Goal: Book appointment/travel/reservation

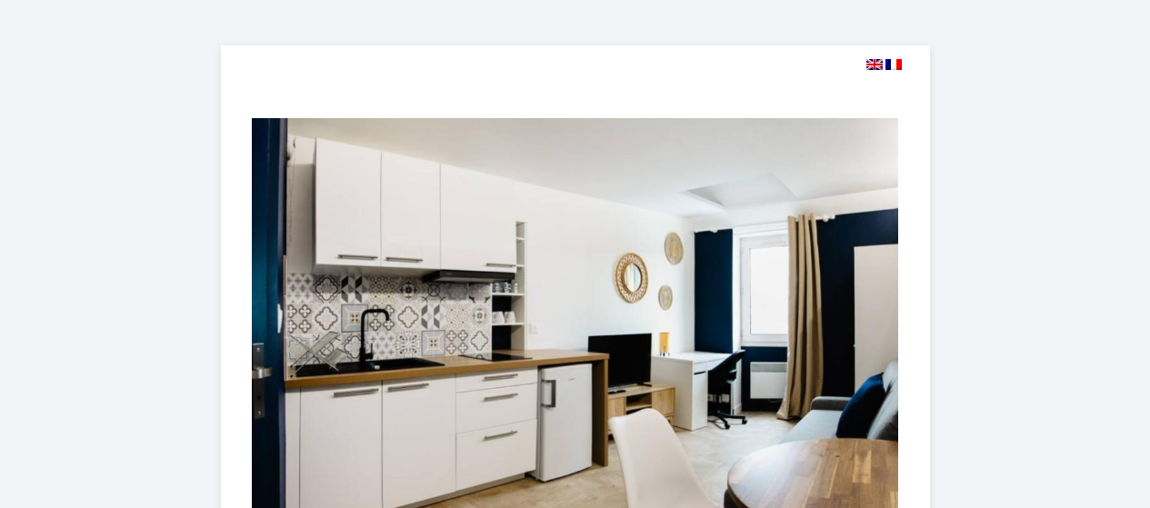
select select
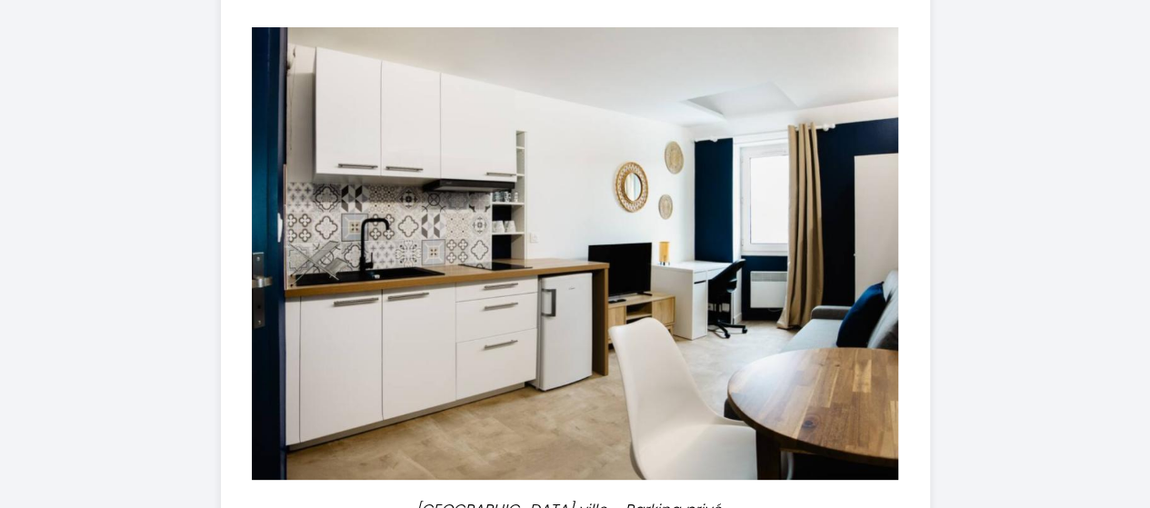
scroll to position [545, 0]
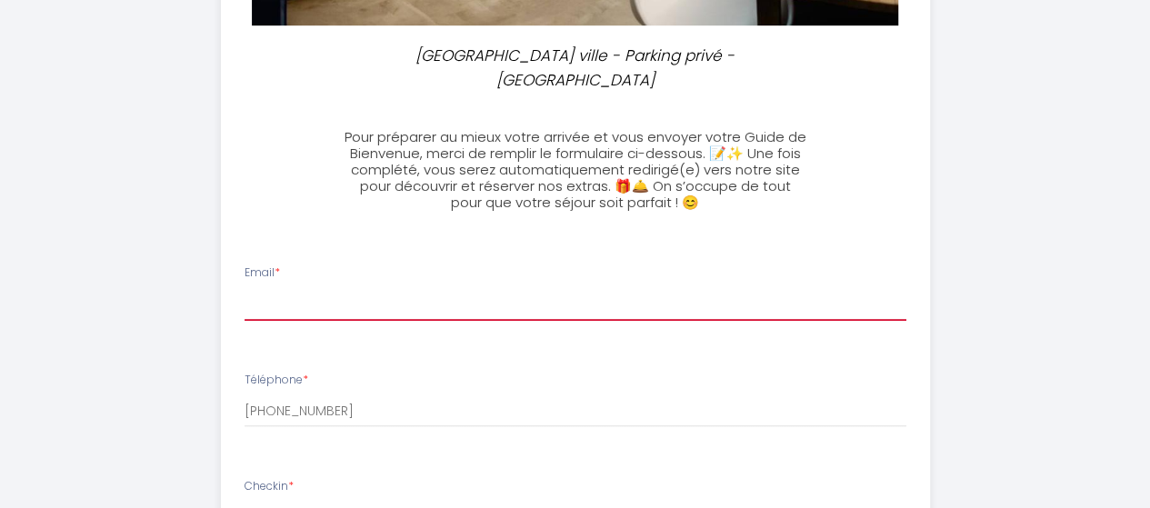
click at [349, 288] on input "Email *" at bounding box center [576, 304] width 662 height 33
type input "[PERSON_NAME][EMAIL_ADDRESS][DOMAIN_NAME]"
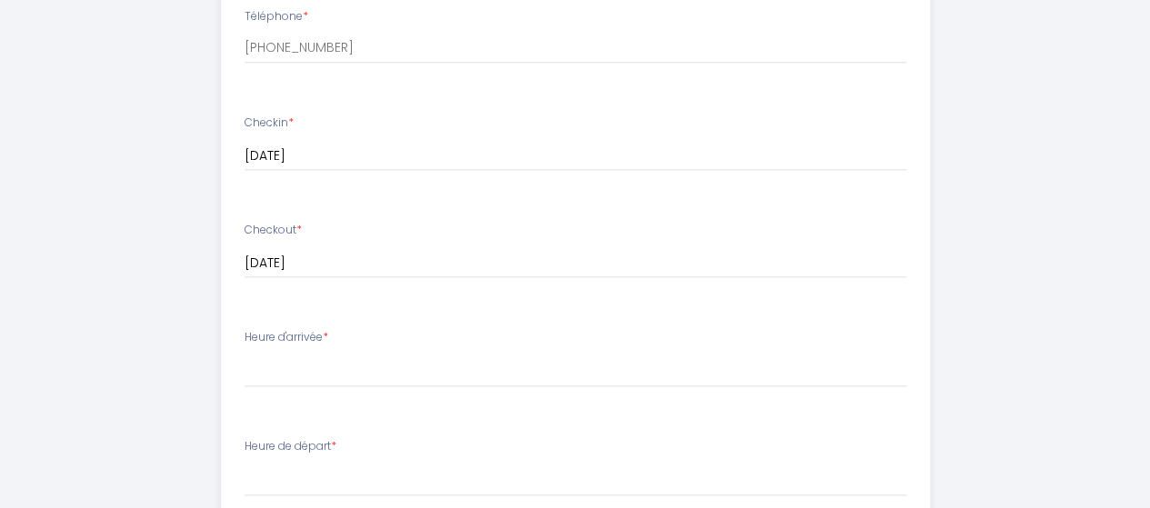
scroll to position [1091, 0]
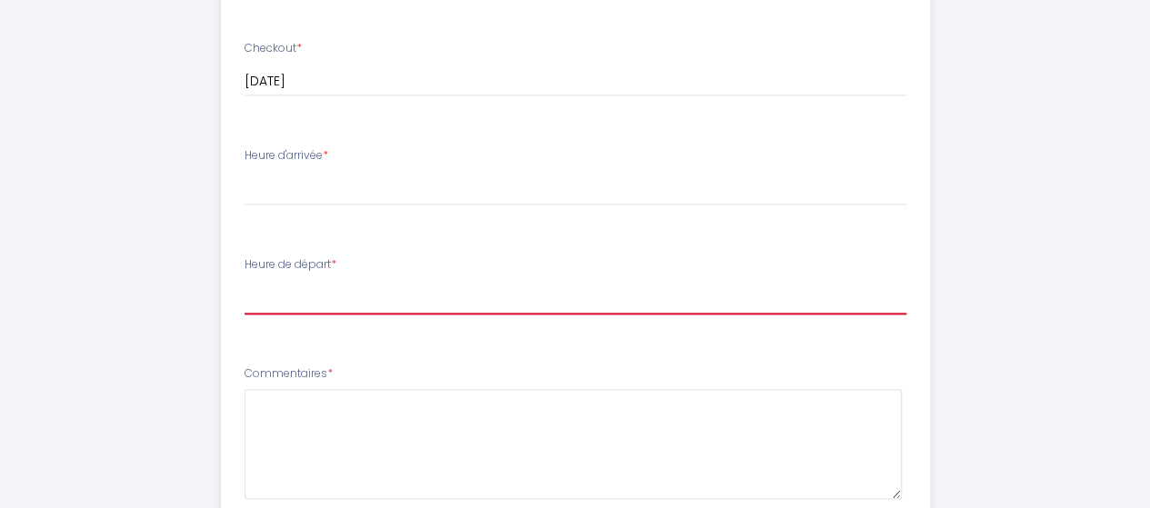
click at [293, 280] on select "00:00 00:30 01:00 01:30 02:00 02:30 03:00 03:30 04:00 04:30 05:00 05:30 06:00 0…" at bounding box center [576, 297] width 662 height 35
select select "11:00"
click at [245, 280] on select "00:00 00:30 01:00 01:30 02:00 02:30 03:00 03:30 04:00 04:30 05:00 05:30 06:00 0…" at bounding box center [576, 297] width 662 height 35
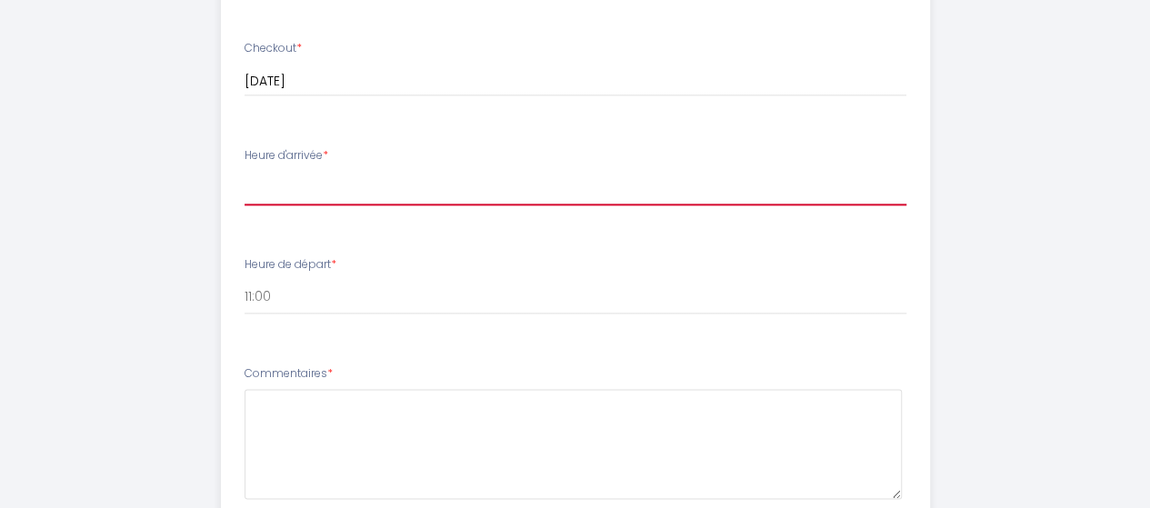
click at [334, 171] on select "16:00 16:30 17:00 17:30 18:00 18:30 19:00 19:30 20:00 20:30 21:00 21:30 22:00 2…" at bounding box center [576, 188] width 662 height 35
select select "16:00"
click at [245, 171] on select "16:00 16:30 17:00 17:30 18:00 18:30 19:00 19:30 20:00 20:30 21:00 21:30 22:00 2…" at bounding box center [576, 188] width 662 height 35
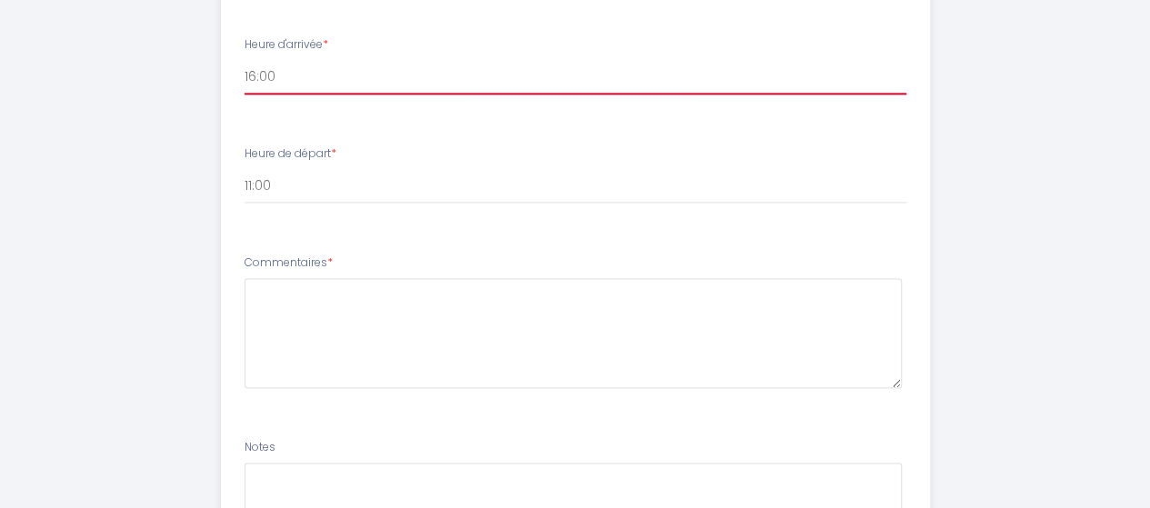
scroll to position [1122, 0]
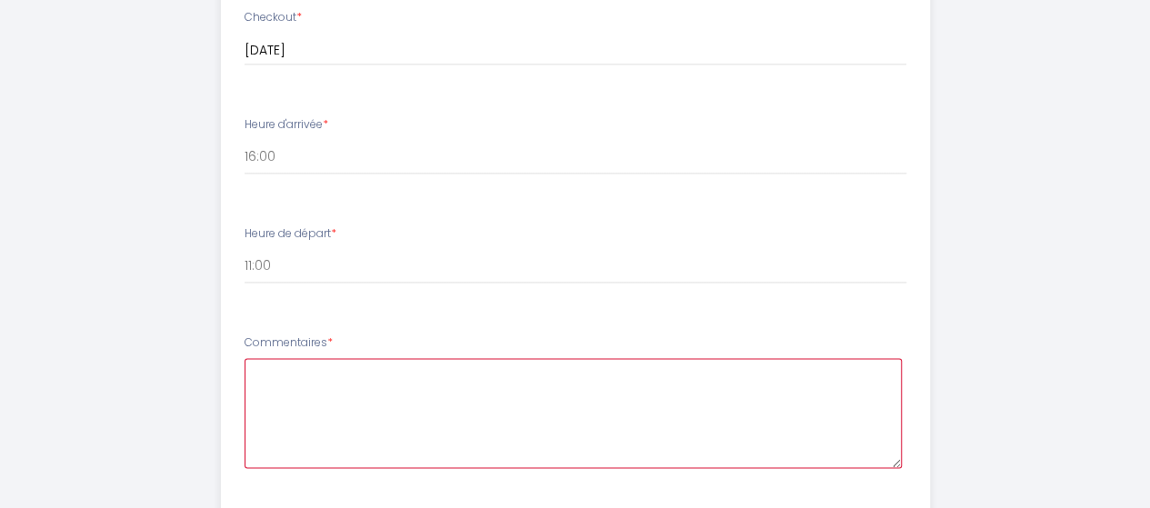
click at [472, 358] on textarea at bounding box center [573, 413] width 657 height 110
click at [418, 364] on textarea "Merci" at bounding box center [573, 413] width 657 height 110
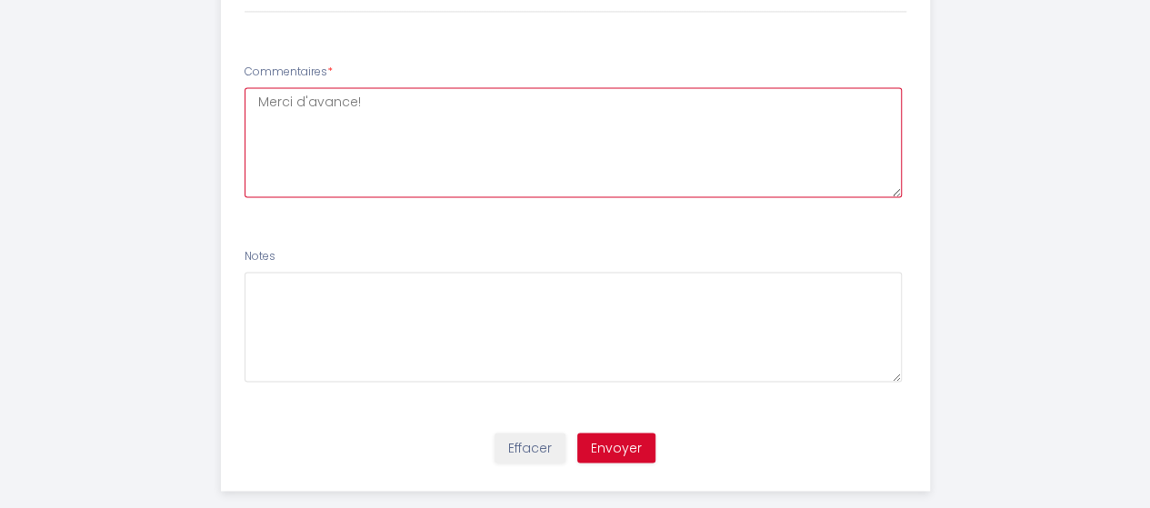
scroll to position [1395, 0]
type textarea "Merci d'avance!"
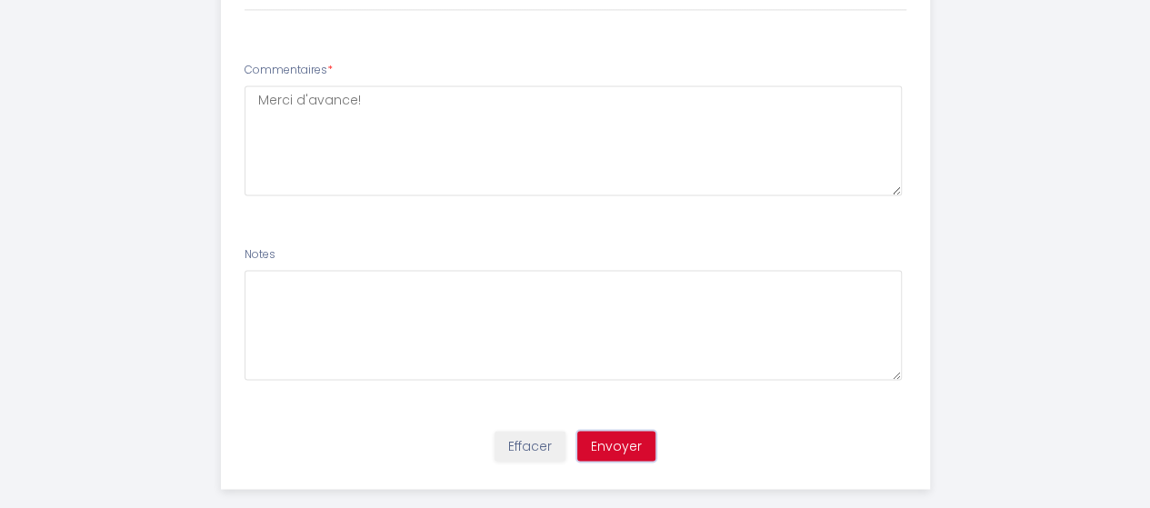
click at [633, 431] on button "Envoyer" at bounding box center [616, 446] width 78 height 31
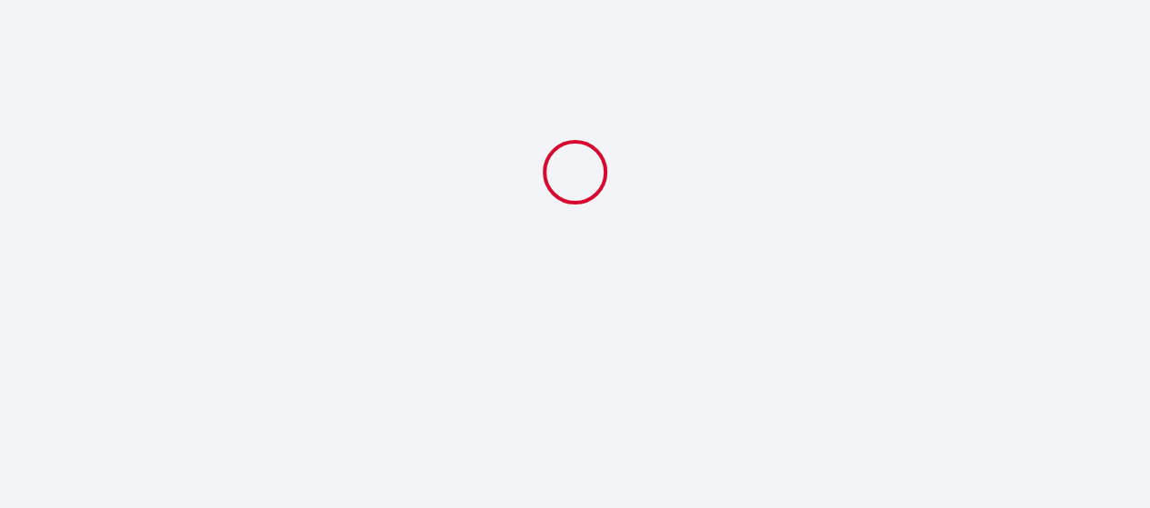
select select "11:00"
